Goal: Find specific page/section: Find specific page/section

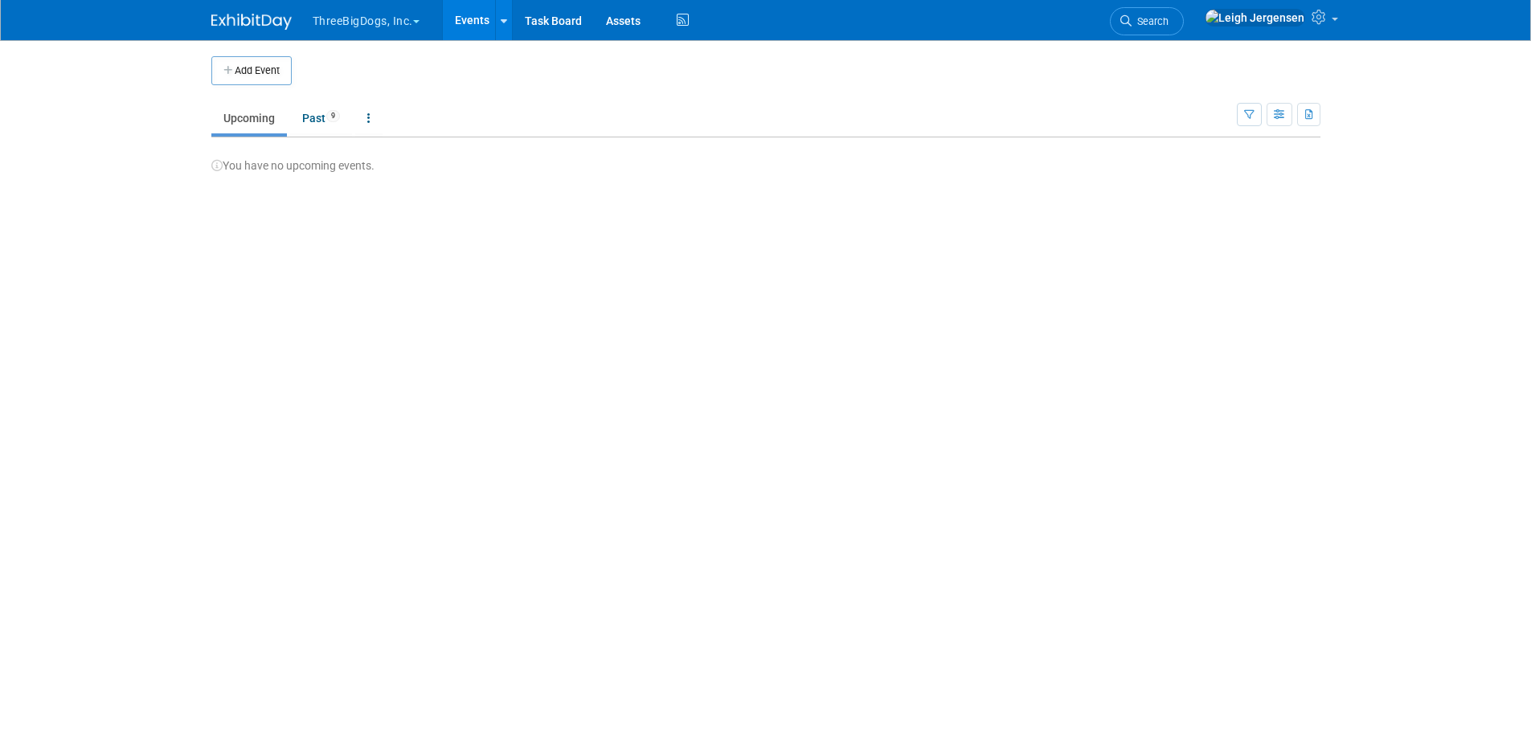
click at [419, 22] on span "button" at bounding box center [416, 21] width 6 height 3
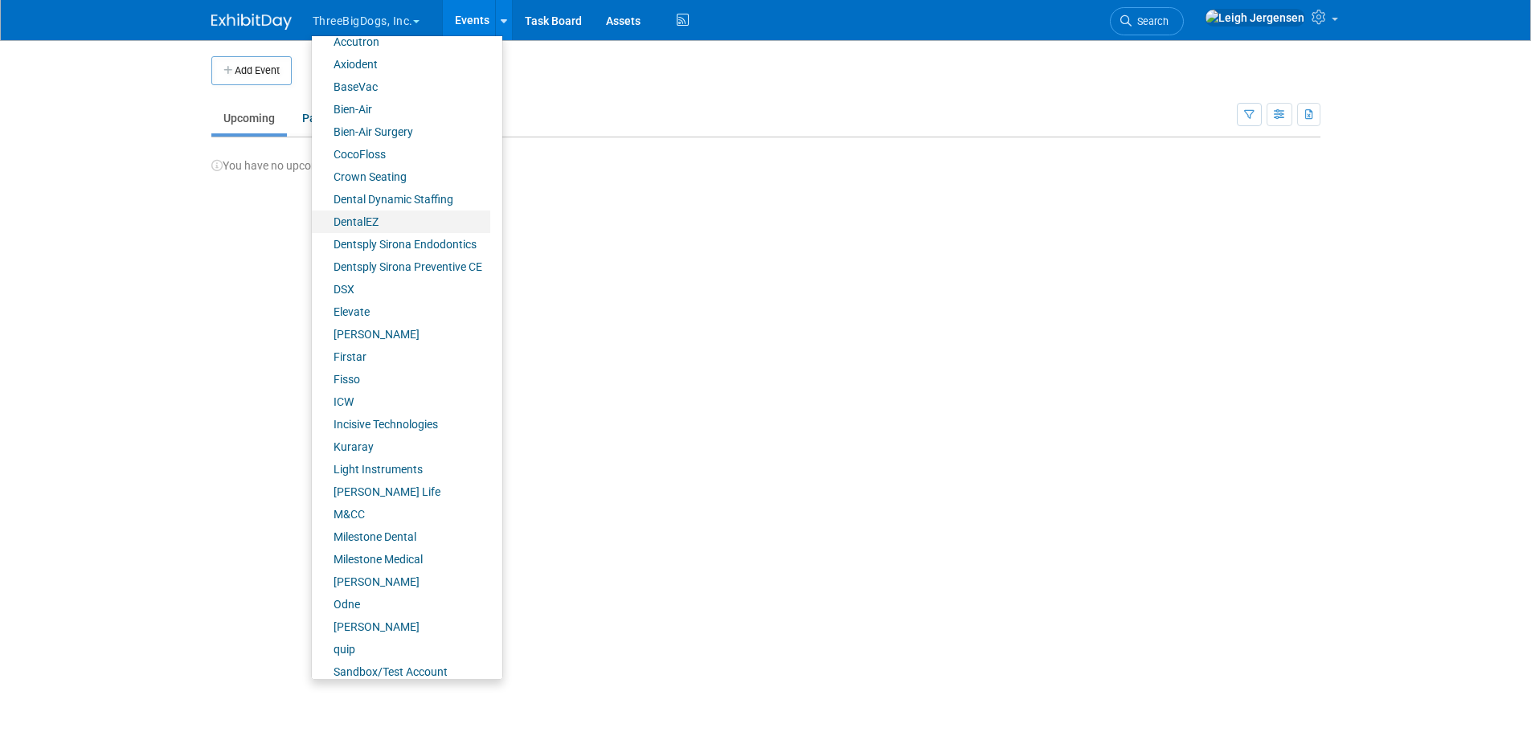
scroll to position [157, 0]
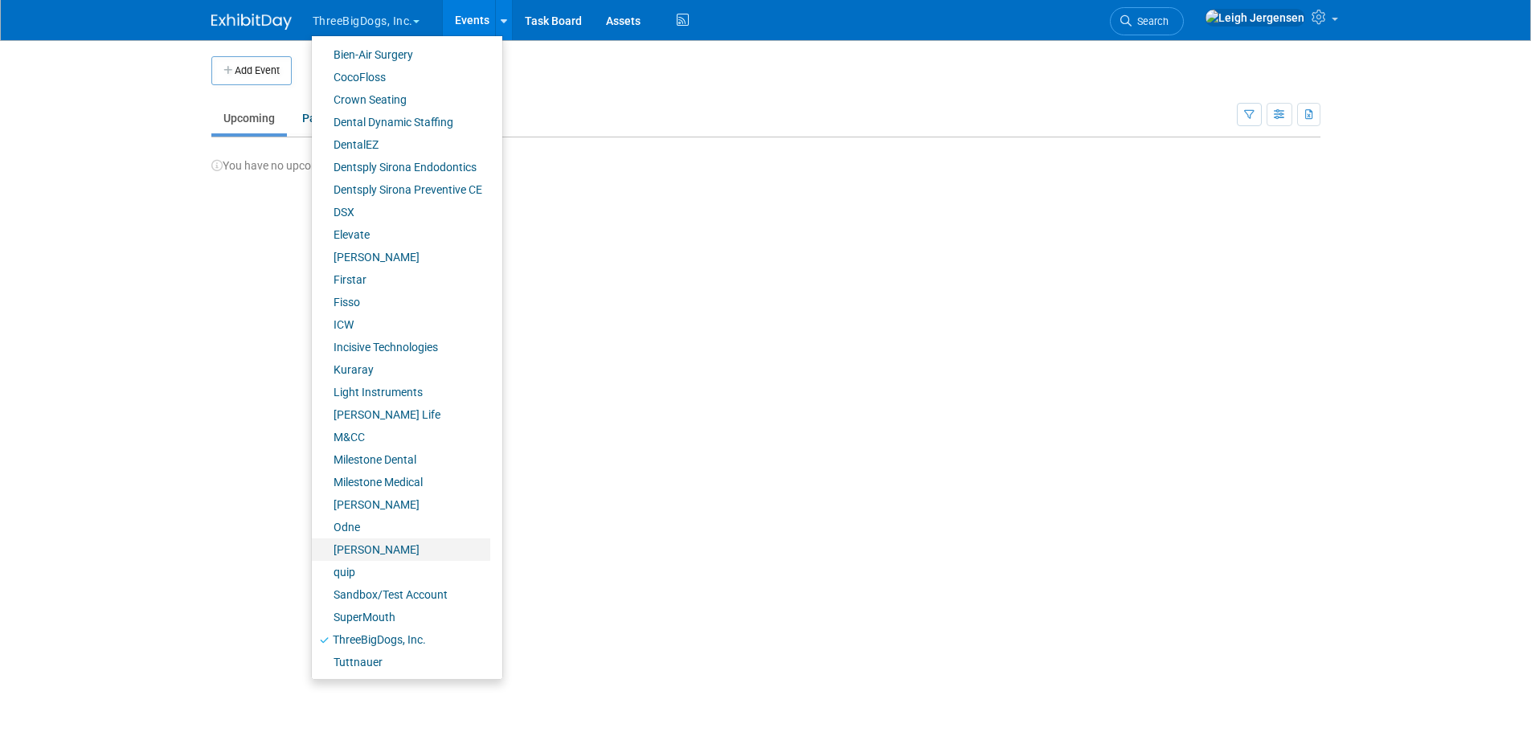
click at [368, 549] on link "[PERSON_NAME]" at bounding box center [401, 549] width 178 height 22
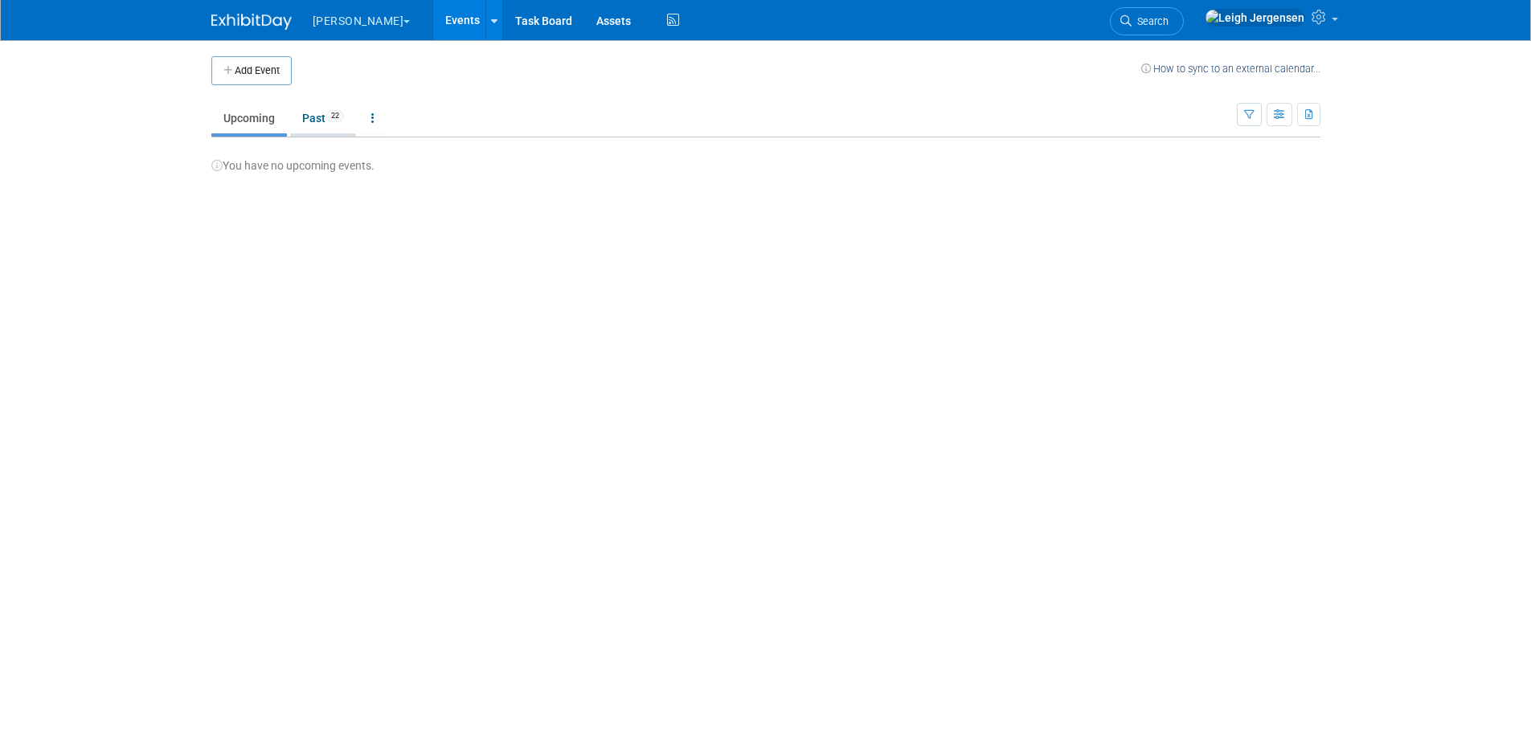
click at [317, 122] on link "Past 22" at bounding box center [323, 118] width 66 height 31
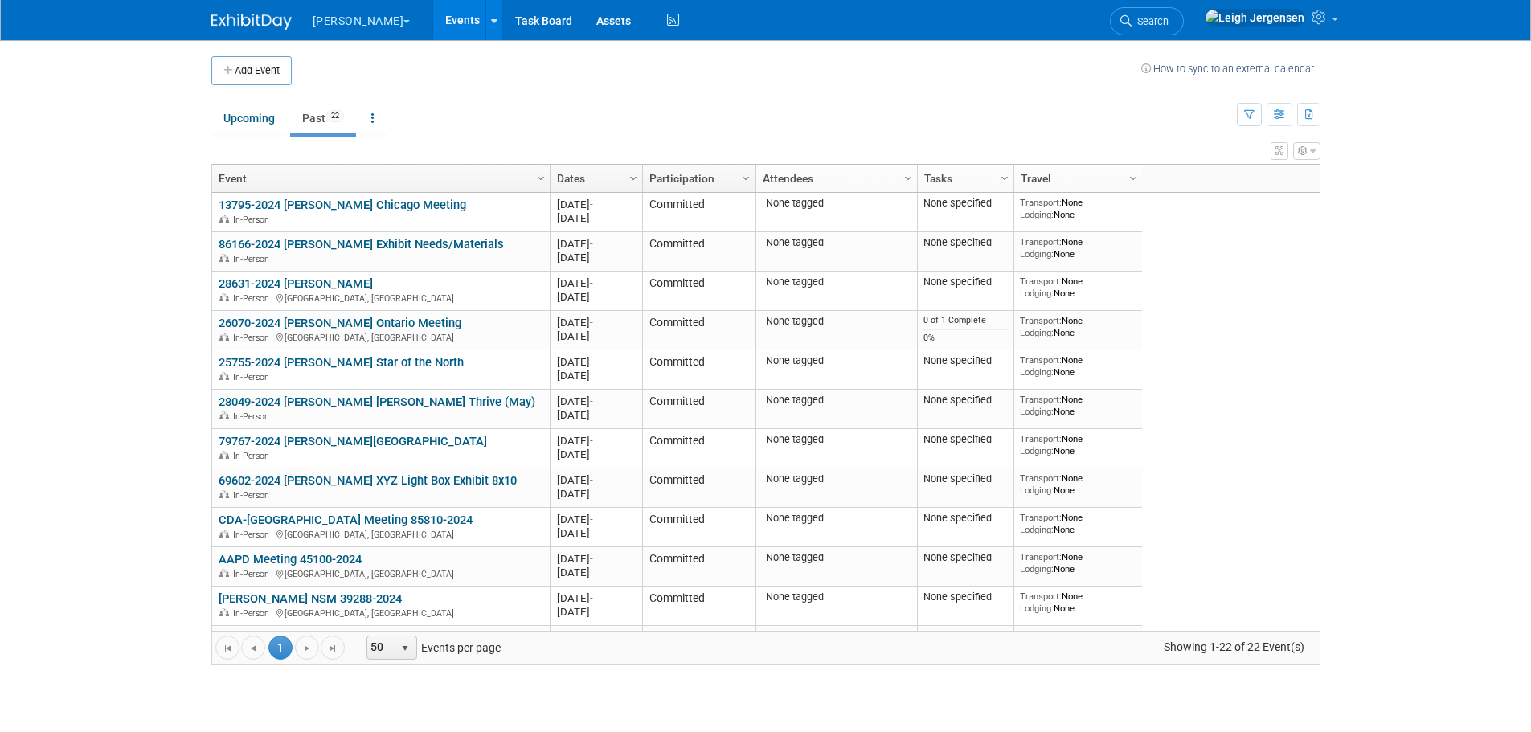
click at [627, 176] on span "Column Settings" at bounding box center [633, 178] width 13 height 13
click at [572, 177] on link "Dates" at bounding box center [594, 178] width 75 height 27
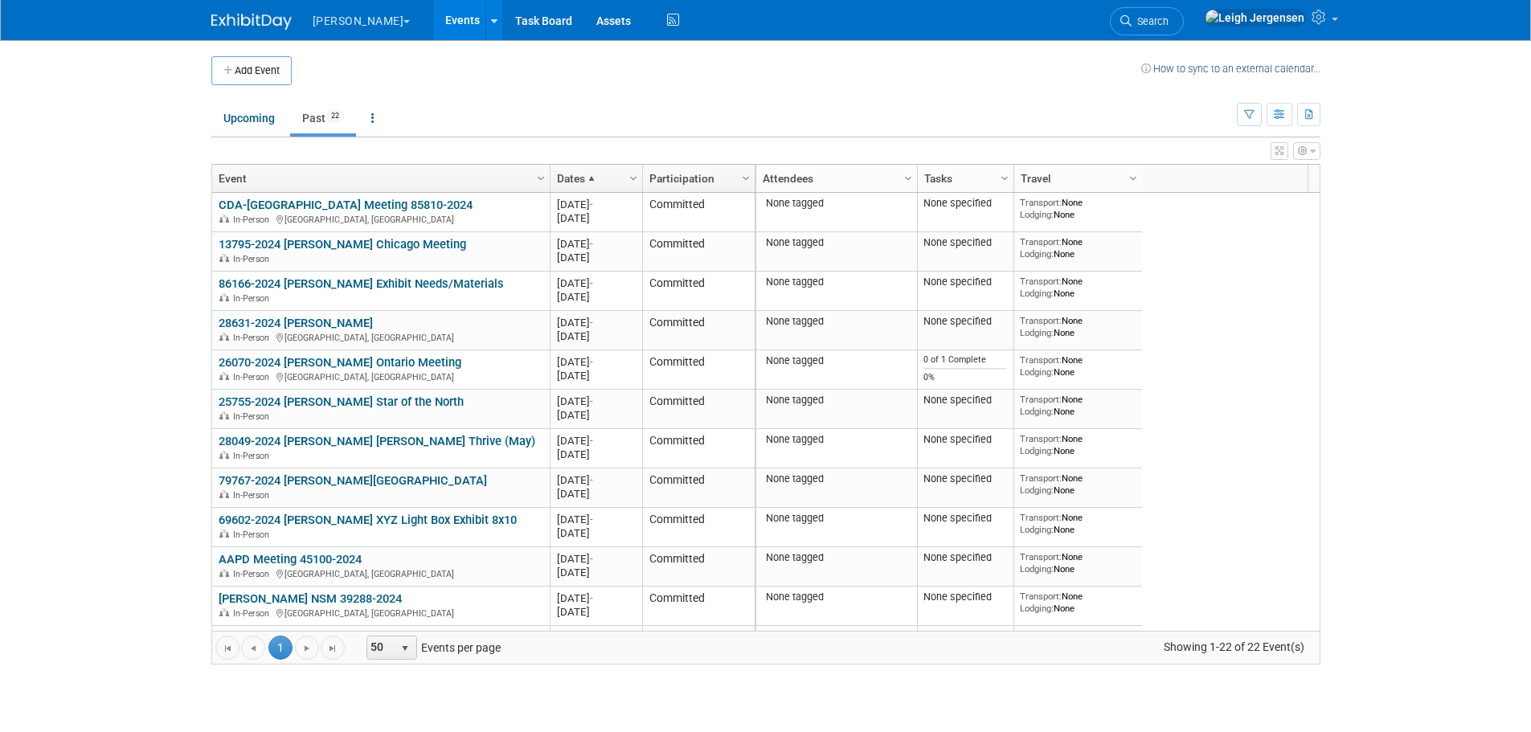
click at [572, 177] on link "Dates" at bounding box center [594, 178] width 75 height 27
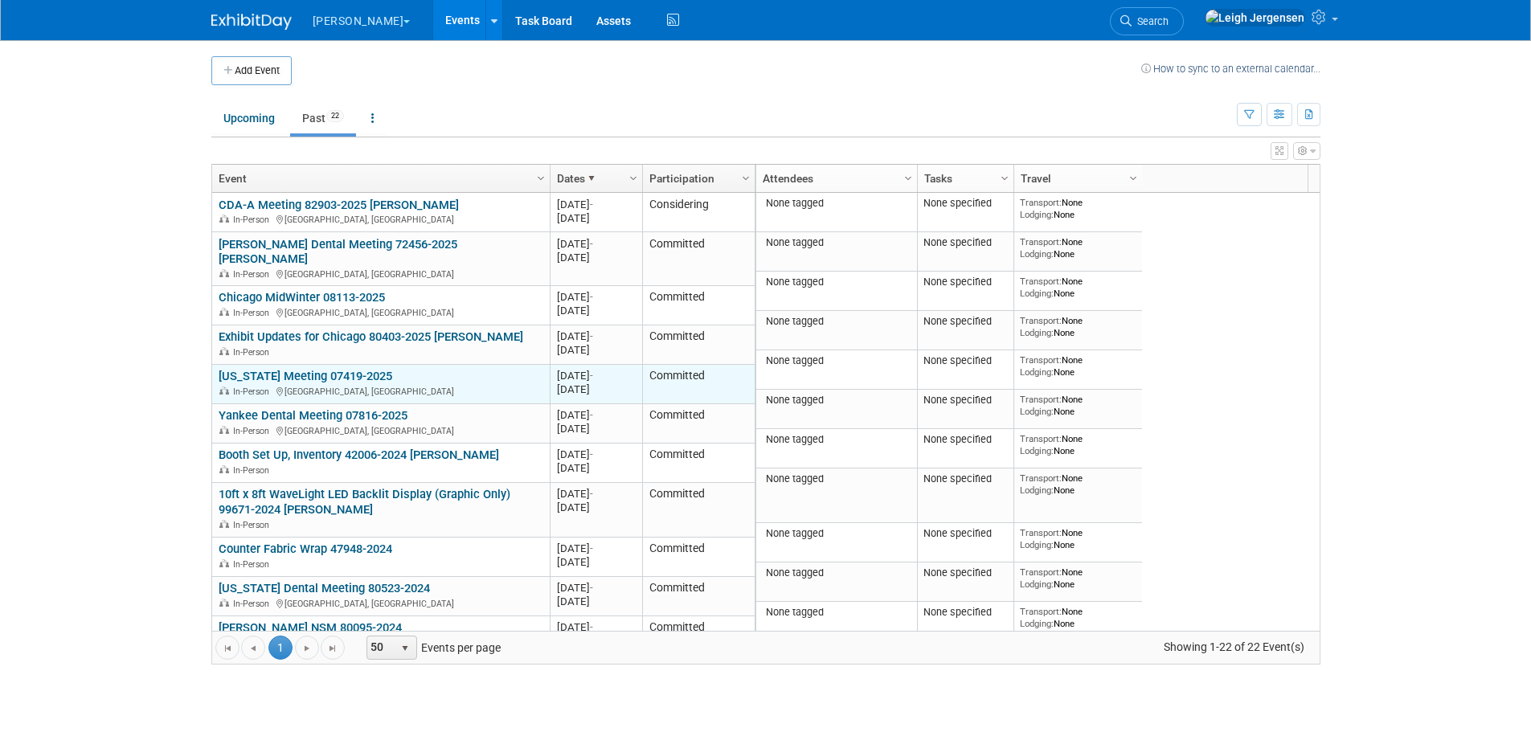
click at [341, 369] on link "[US_STATE] Meeting 07419-2025" at bounding box center [306, 376] width 174 height 14
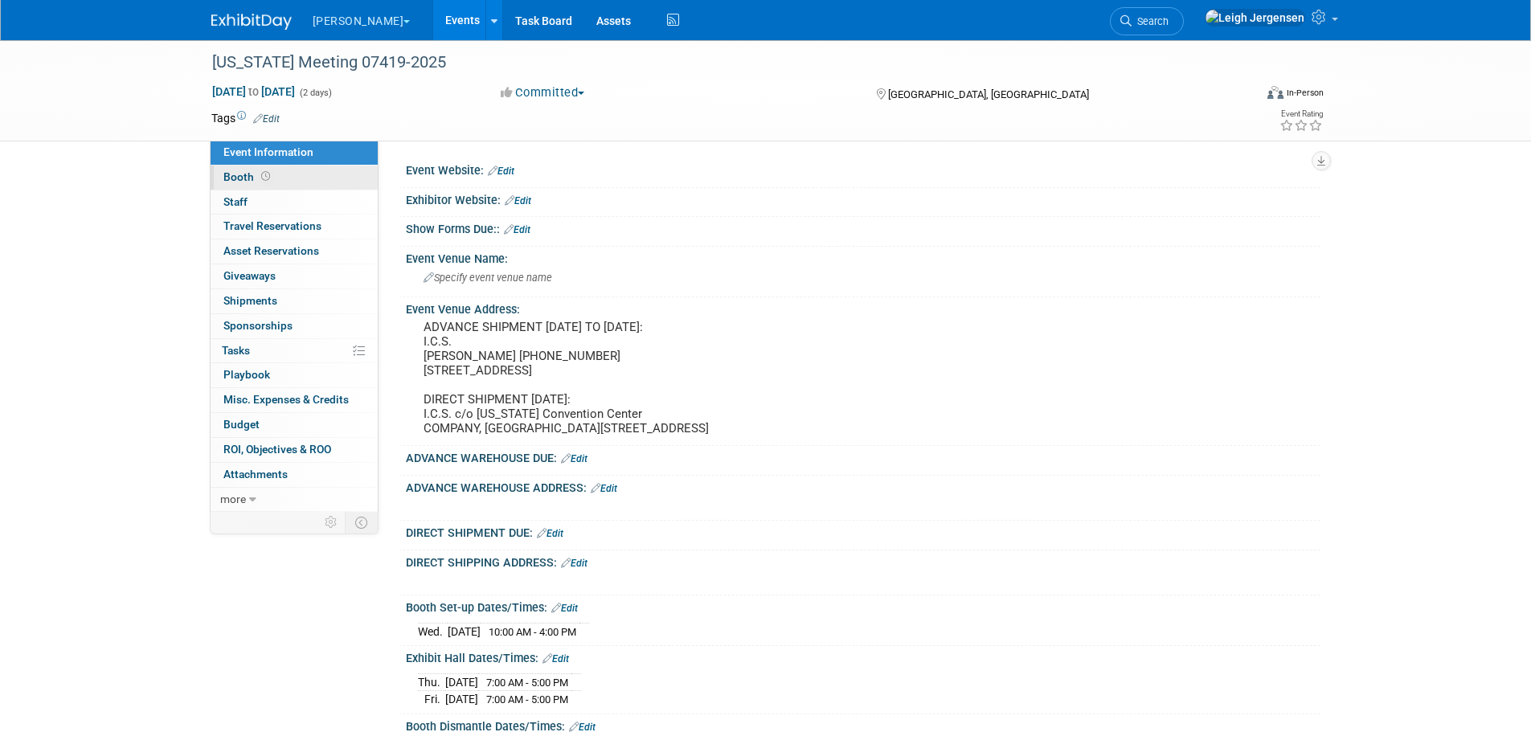
click at [235, 177] on span "Booth" at bounding box center [248, 176] width 50 height 13
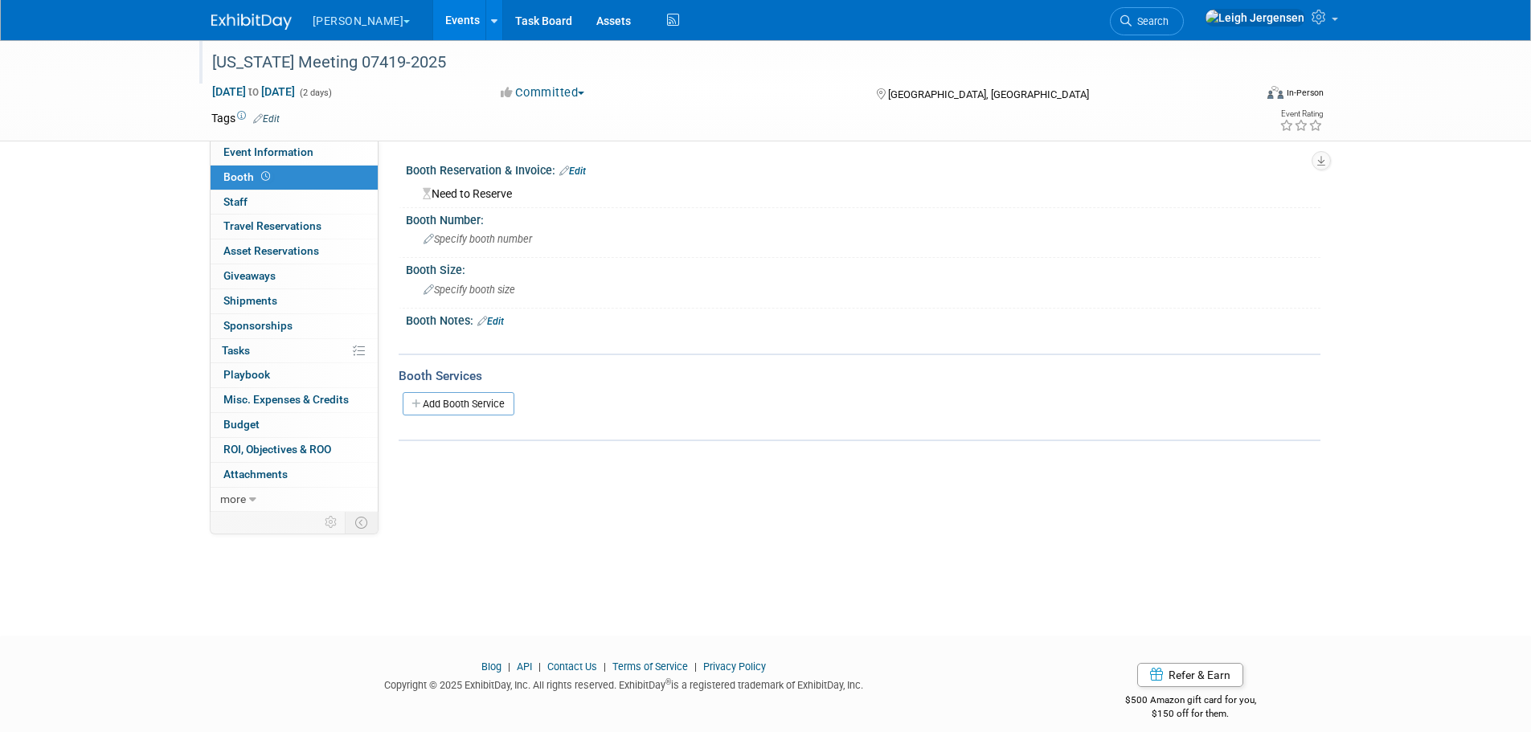
click at [233, 67] on div "Hawaii Meeting 07419-2025" at bounding box center [717, 62] width 1023 height 29
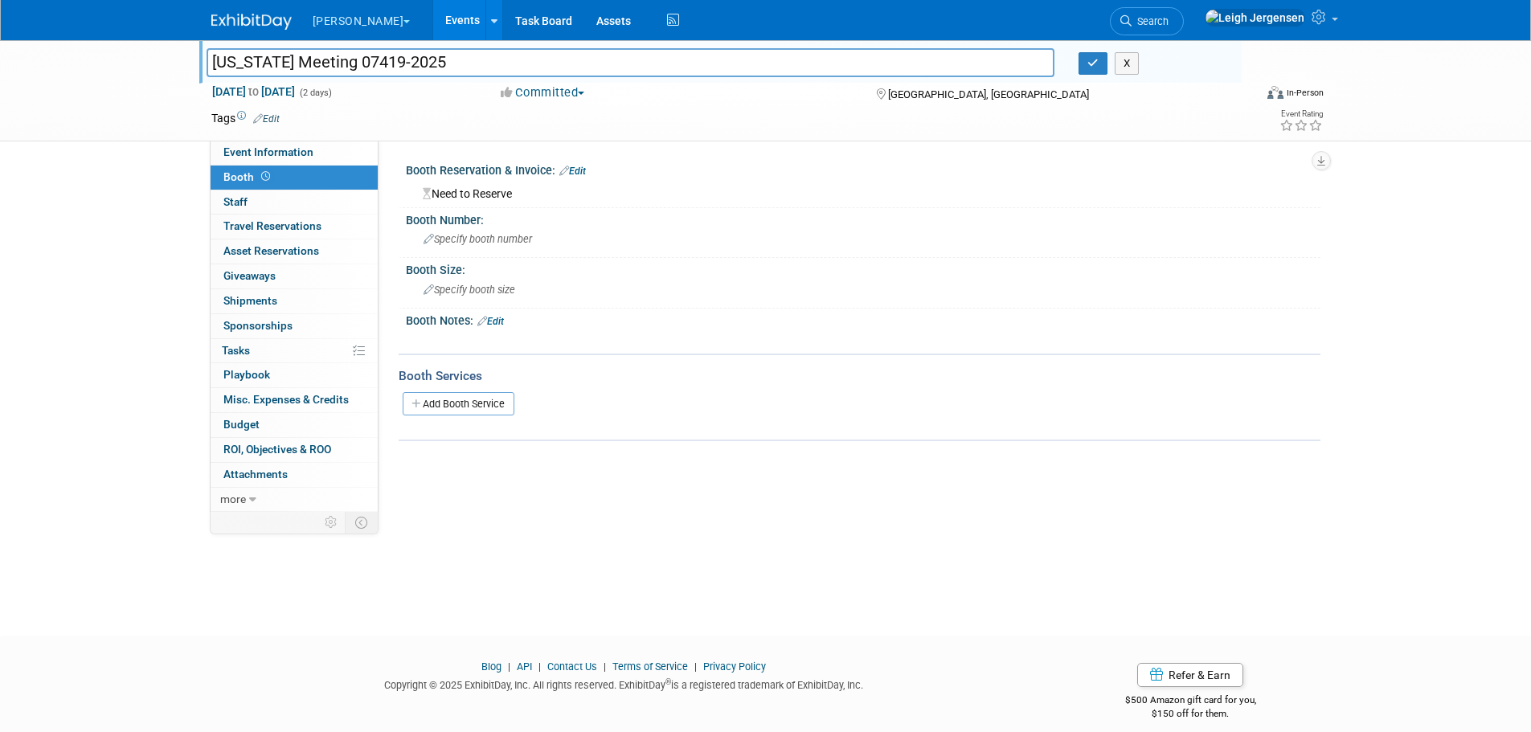
click at [834, 352] on div "Booth Notes: Edit X" at bounding box center [860, 332] width 922 height 46
click at [433, 11] on link "Events" at bounding box center [462, 20] width 59 height 40
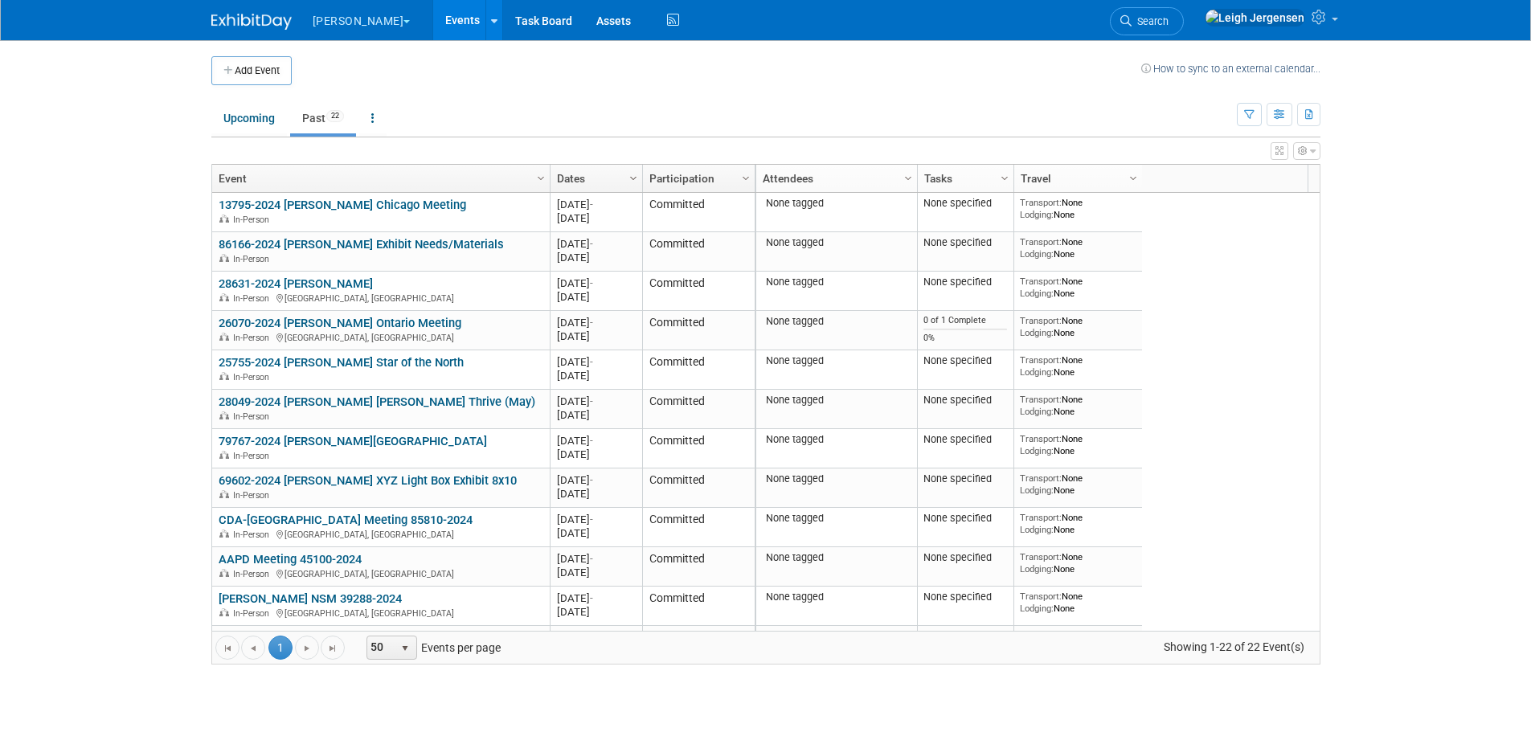
click at [631, 174] on span "Column Settings" at bounding box center [633, 178] width 13 height 13
click at [589, 178] on link "Dates" at bounding box center [594, 178] width 75 height 27
click at [589, 178] on span at bounding box center [591, 178] width 13 height 13
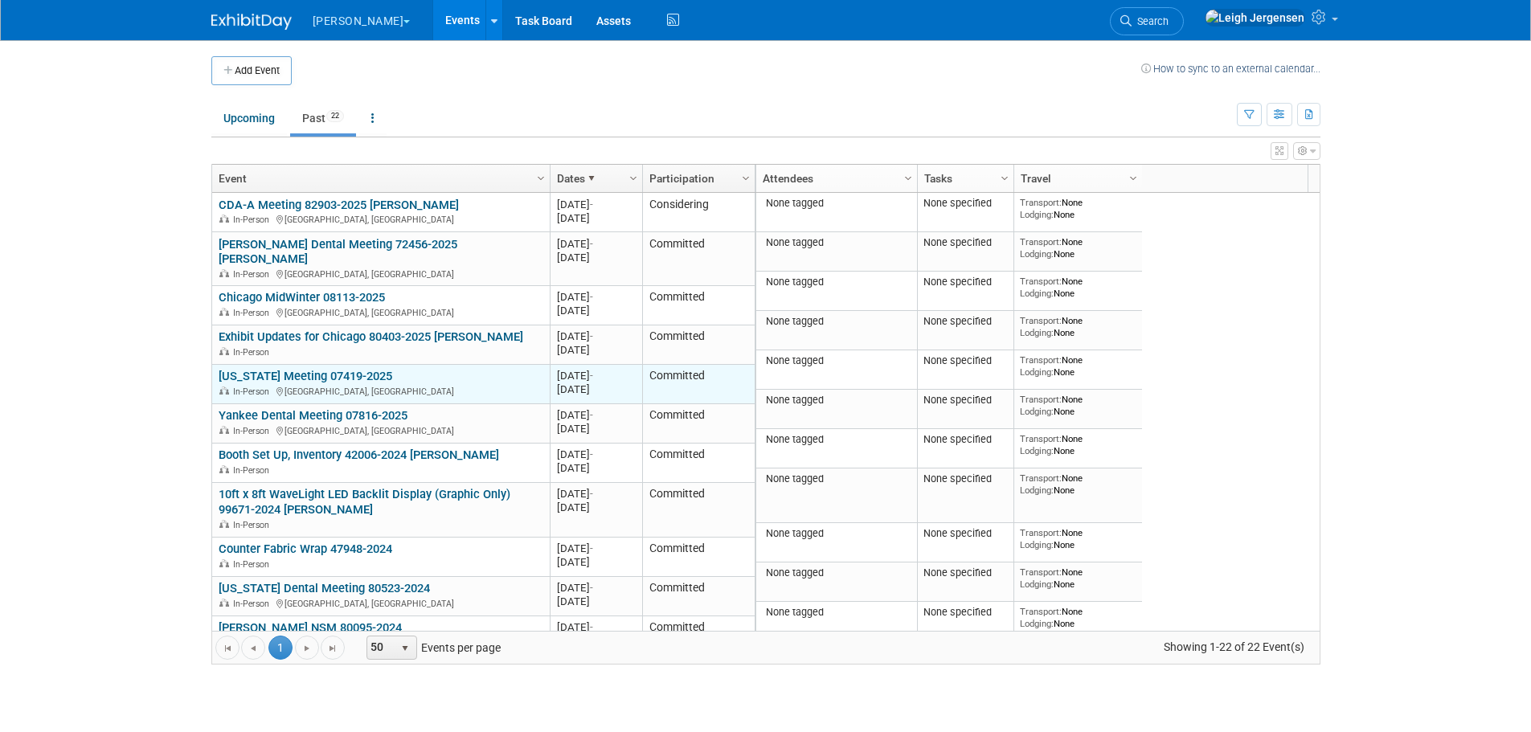
click at [355, 369] on link "[US_STATE] Meeting 07419-2025" at bounding box center [306, 376] width 174 height 14
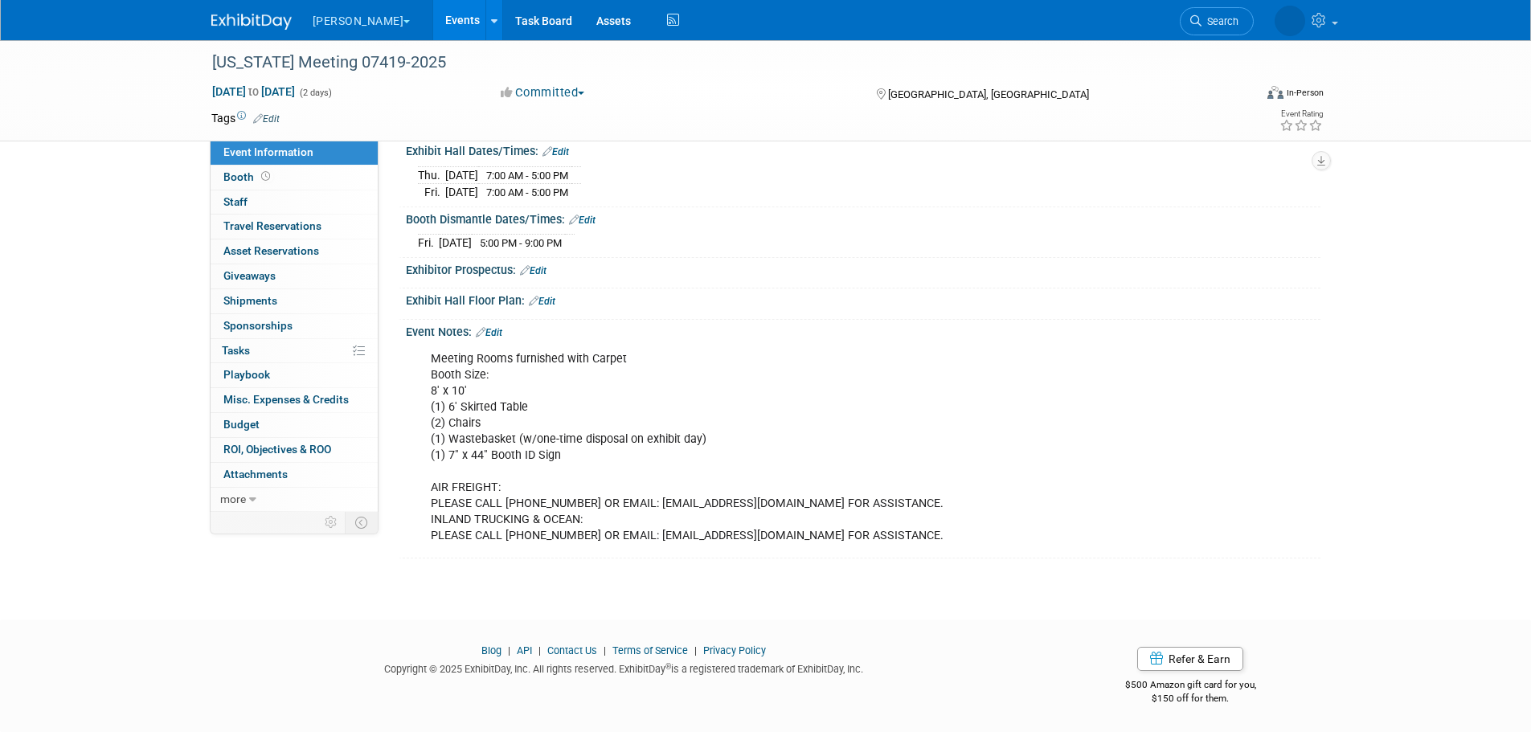
scroll to position [563, 0]
click at [433, 16] on link "Events" at bounding box center [462, 20] width 59 height 40
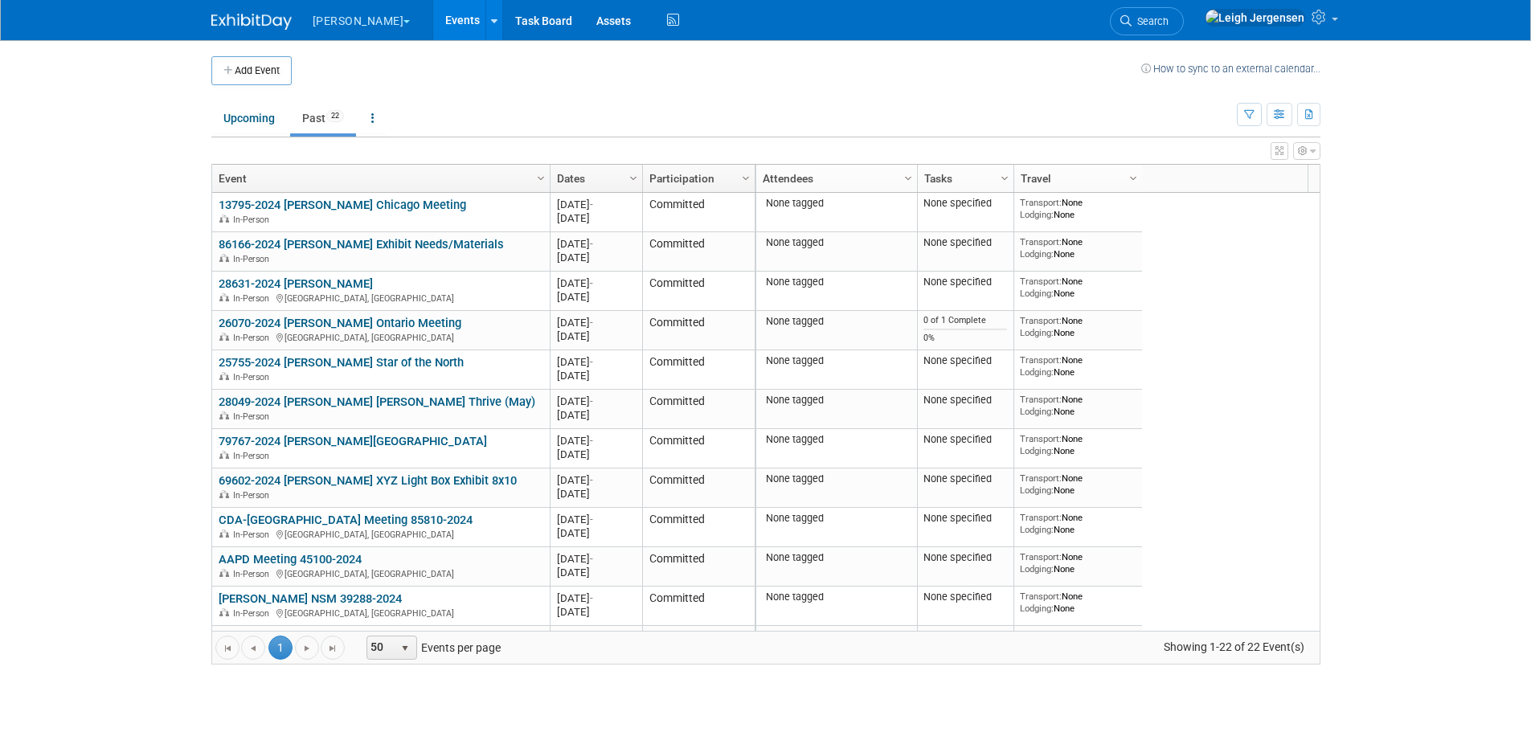
click at [610, 181] on link "Dates" at bounding box center [594, 178] width 75 height 27
click at [587, 180] on span at bounding box center [591, 178] width 13 height 13
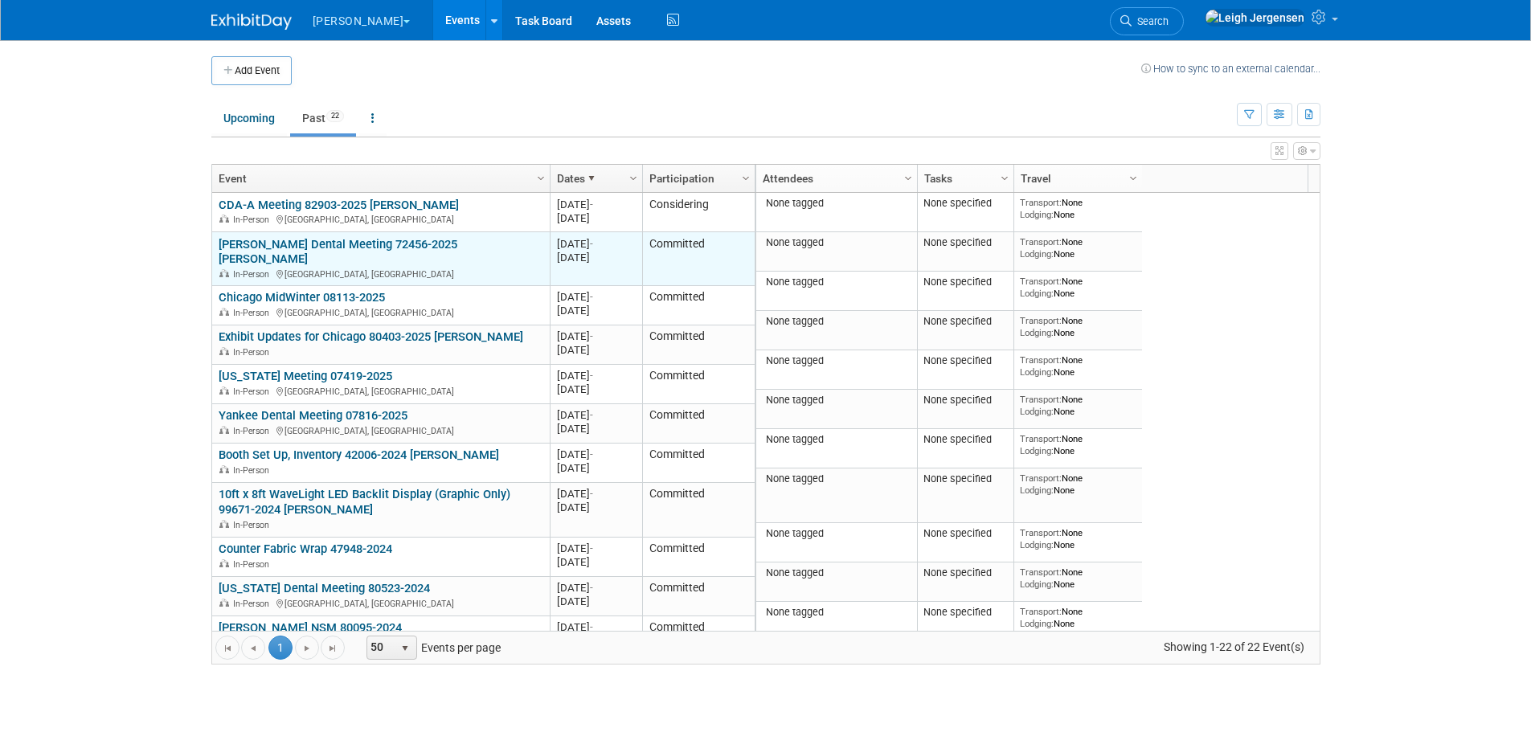
click at [410, 242] on link "Hinman Dental Meeting 72456-2025 Porter" at bounding box center [338, 252] width 239 height 30
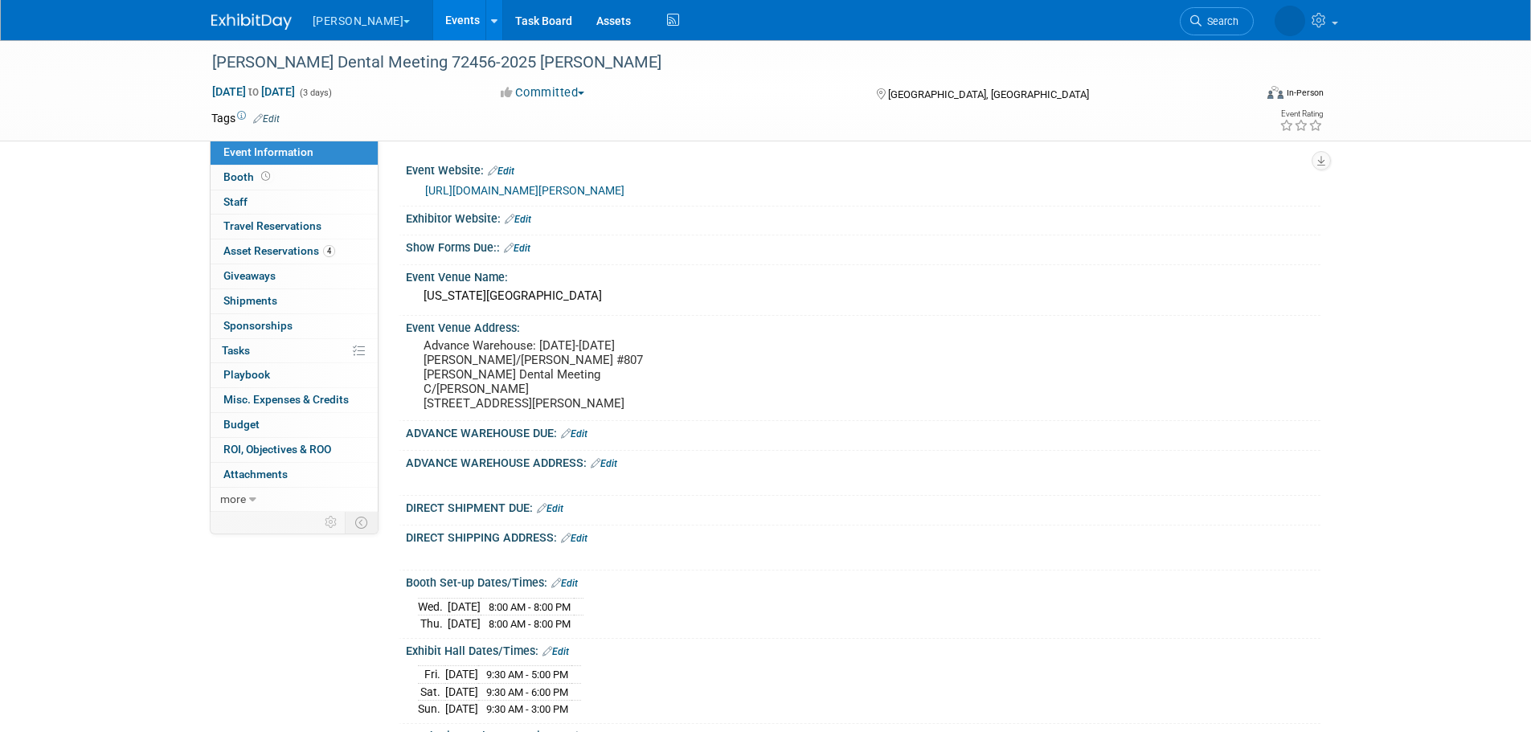
click at [433, 6] on link "Events" at bounding box center [462, 20] width 59 height 40
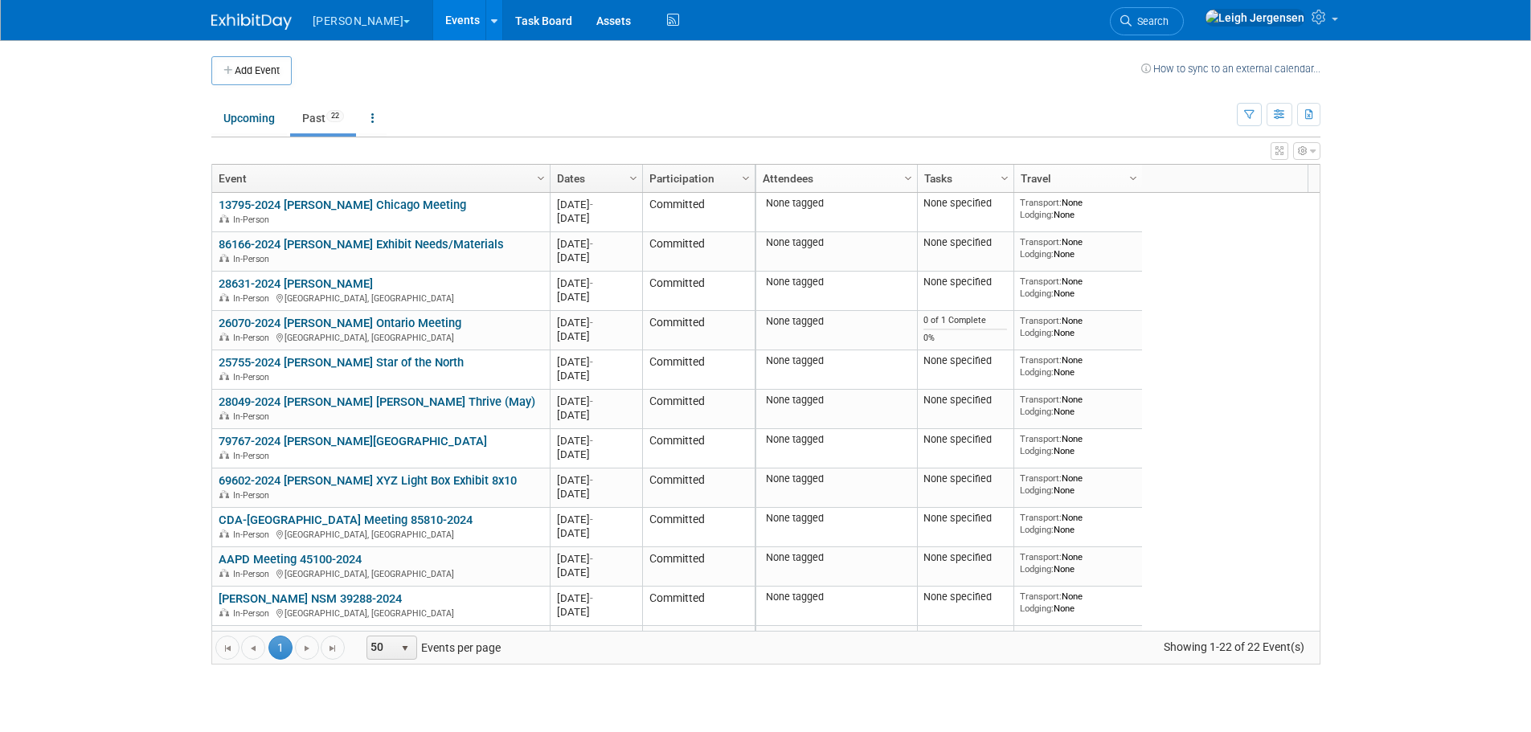
click at [594, 177] on link "Dates" at bounding box center [594, 178] width 75 height 27
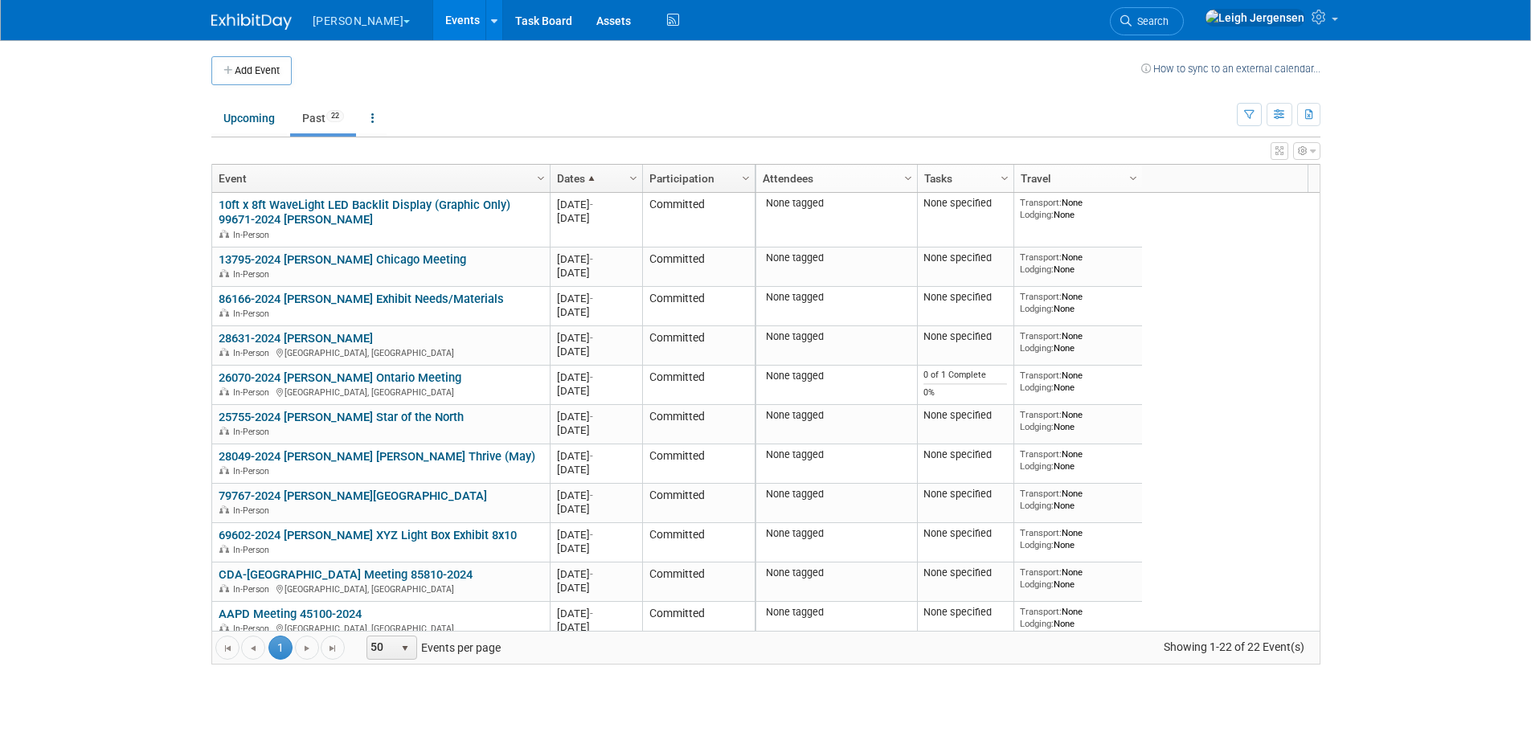
click at [593, 177] on span at bounding box center [591, 178] width 13 height 13
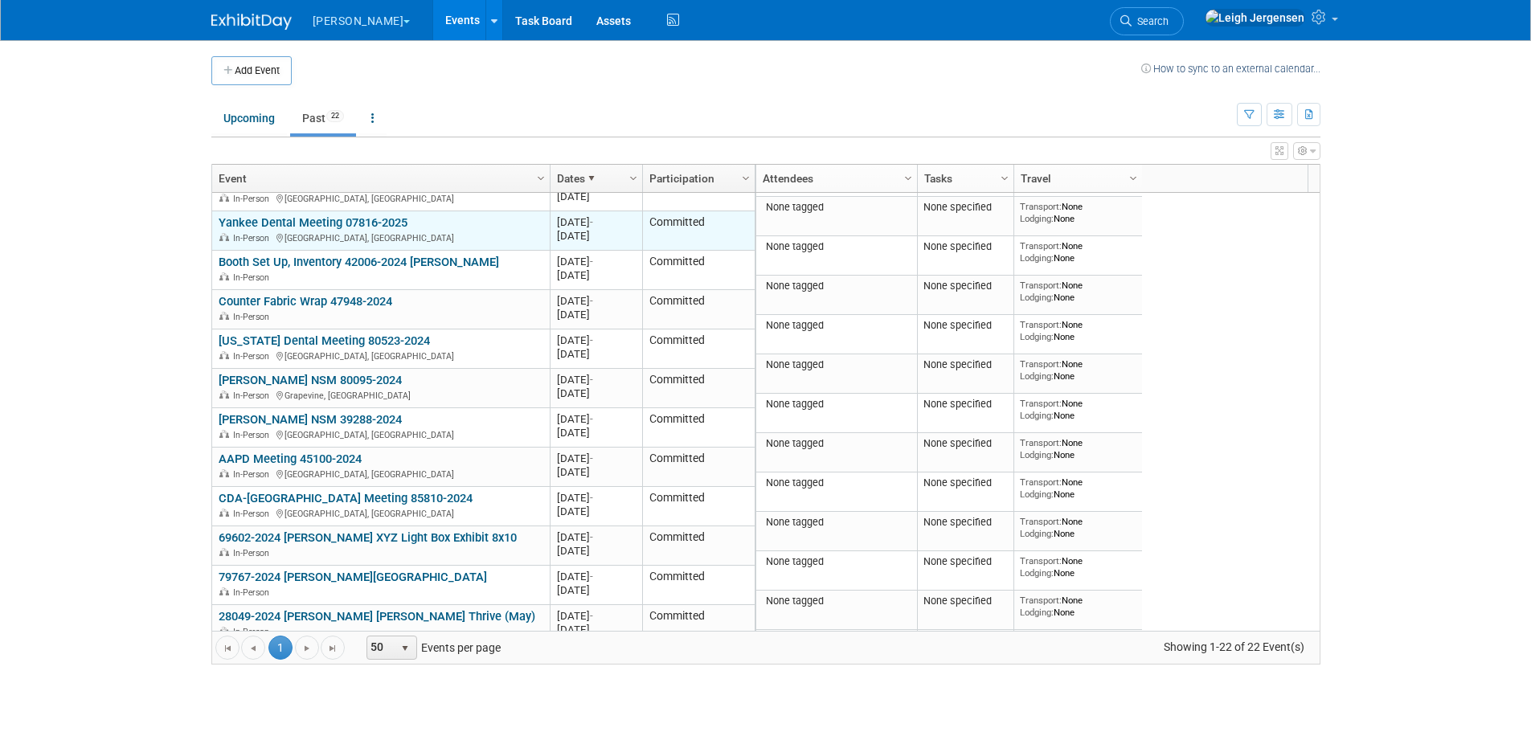
scroll to position [96, 0]
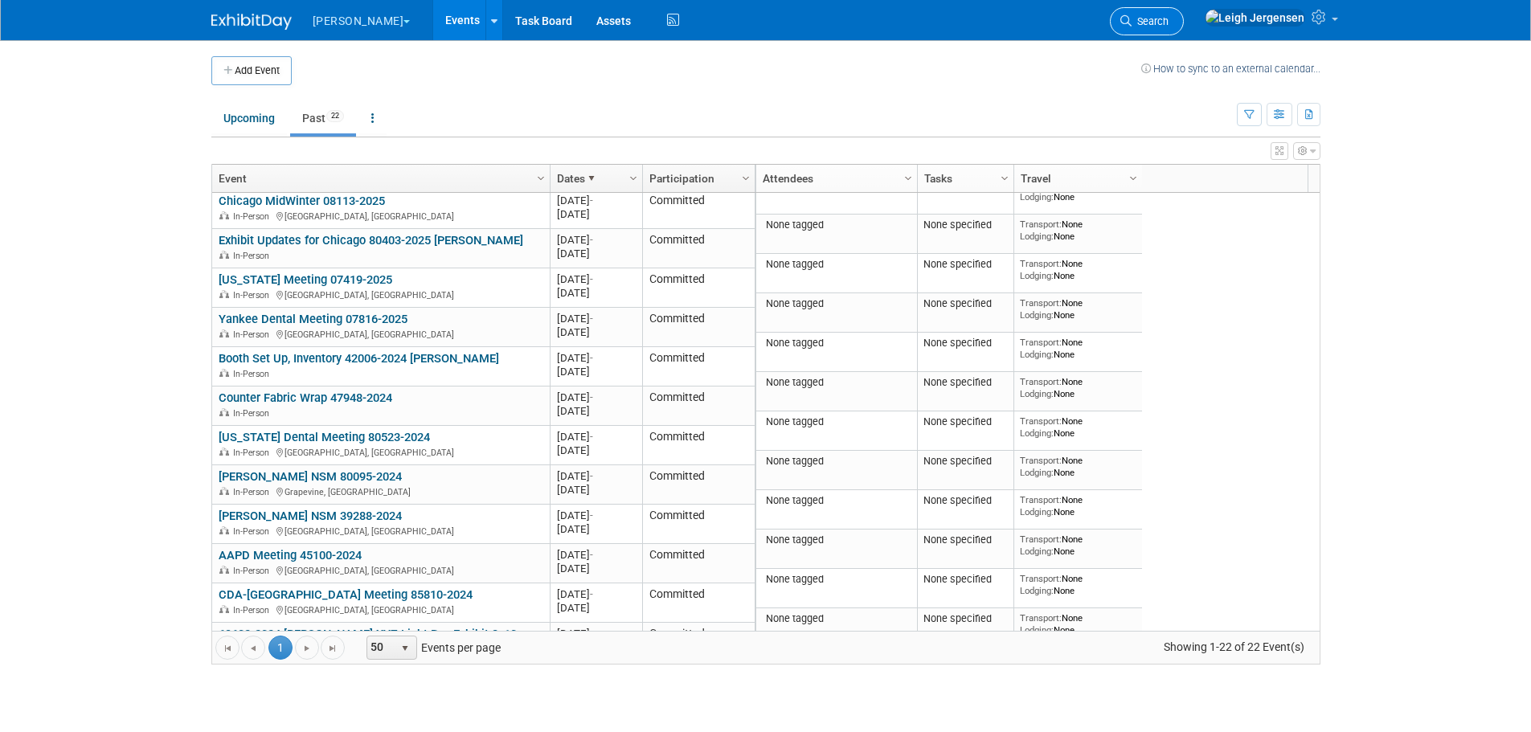
click at [1183, 13] on link "Search" at bounding box center [1147, 21] width 74 height 28
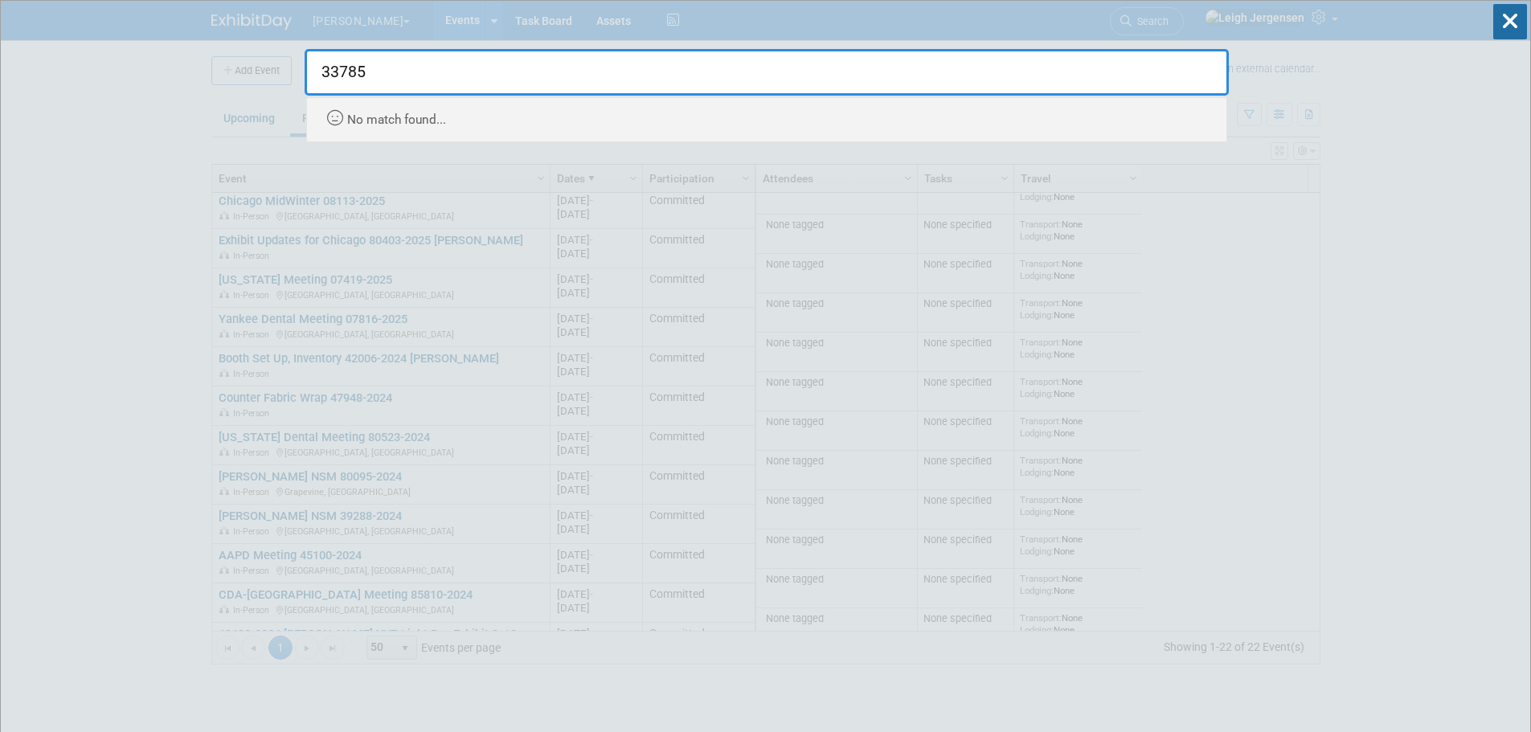
type input "33785"
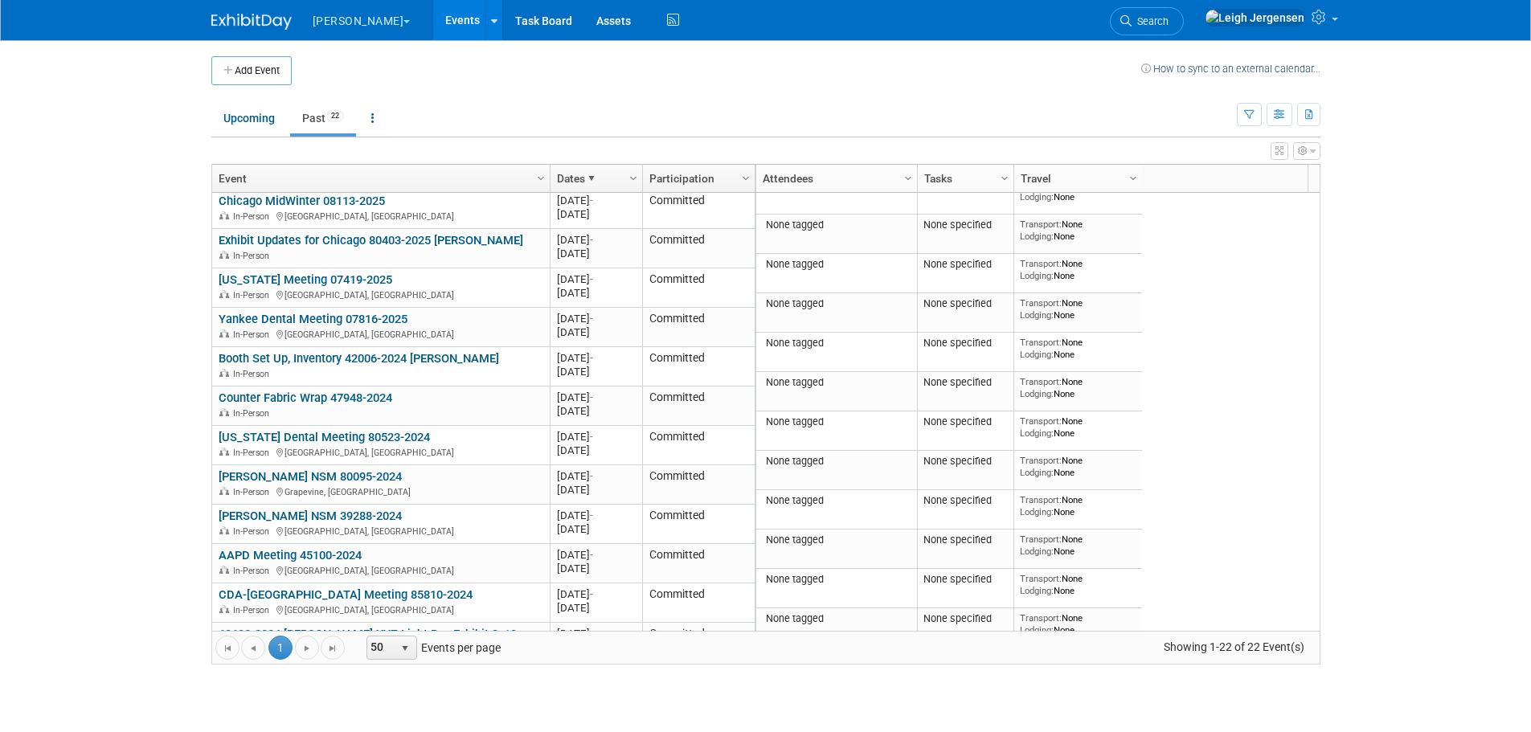
scroll to position [0, 0]
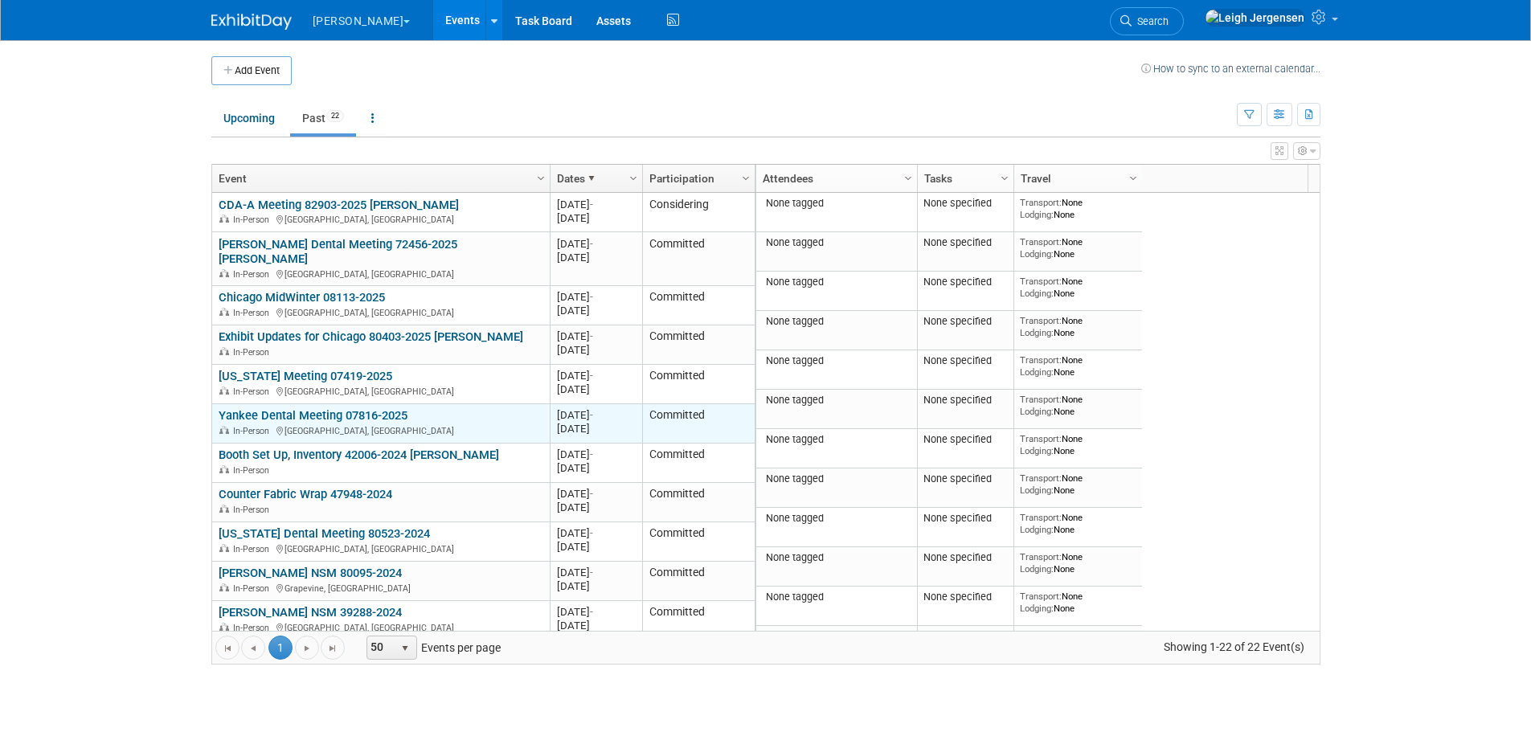
click at [345, 408] on link "Yankee Dental Meeting 07816-2025" at bounding box center [313, 415] width 189 height 14
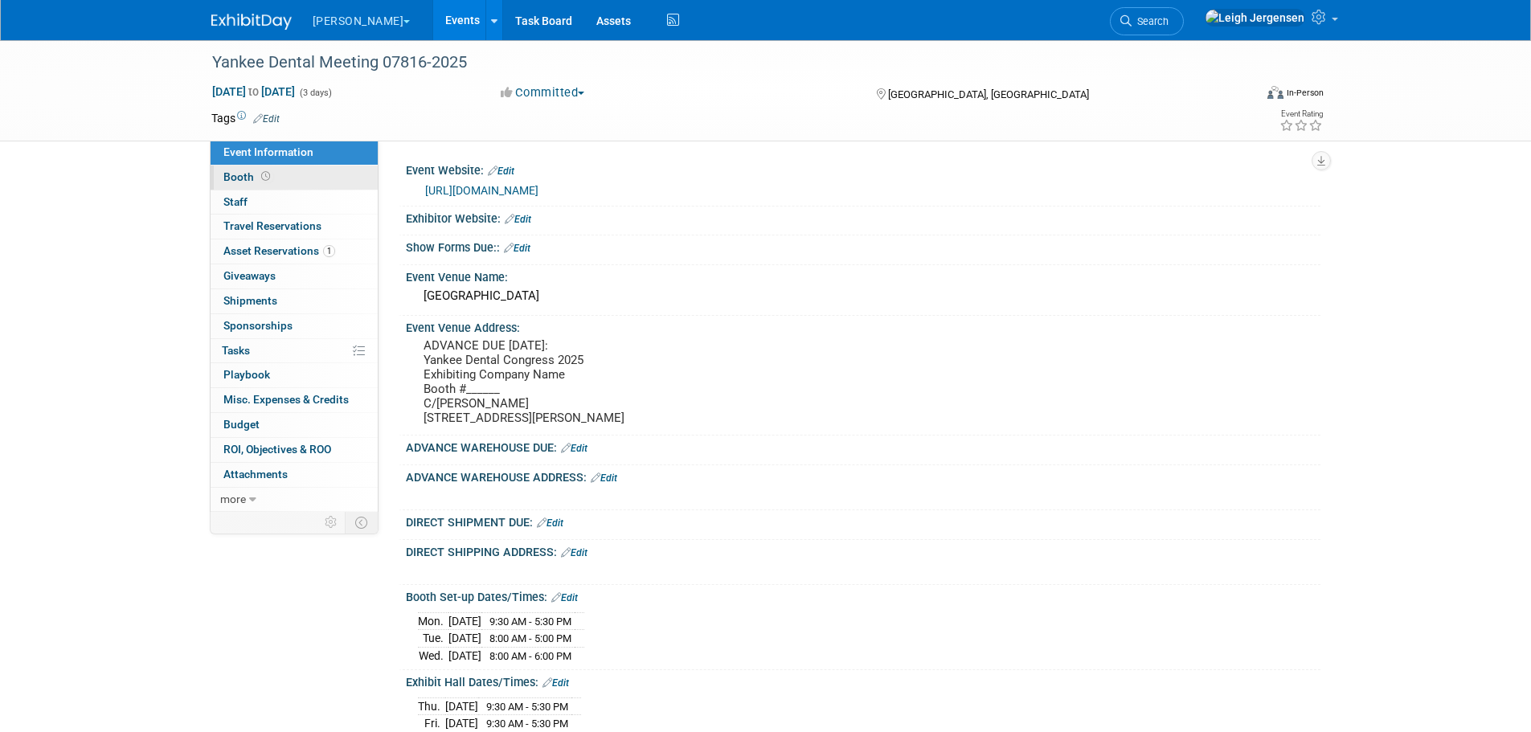
click at [232, 173] on span "Booth" at bounding box center [248, 176] width 50 height 13
